Goal: Use online tool/utility: Use online tool/utility

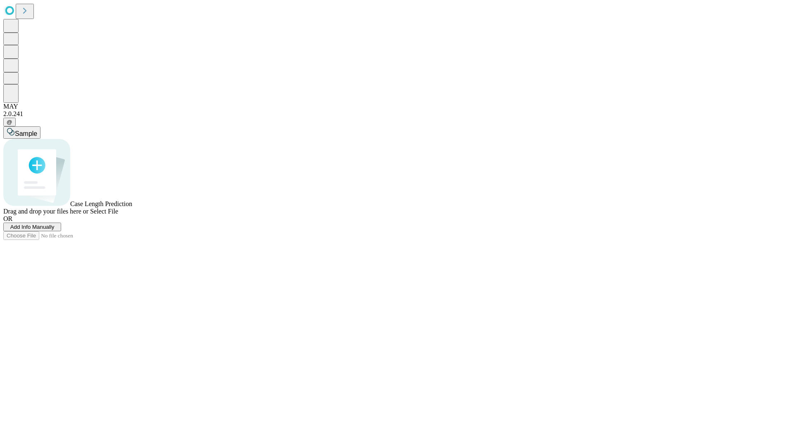
click at [54, 230] on span "Add Info Manually" at bounding box center [32, 227] width 44 height 6
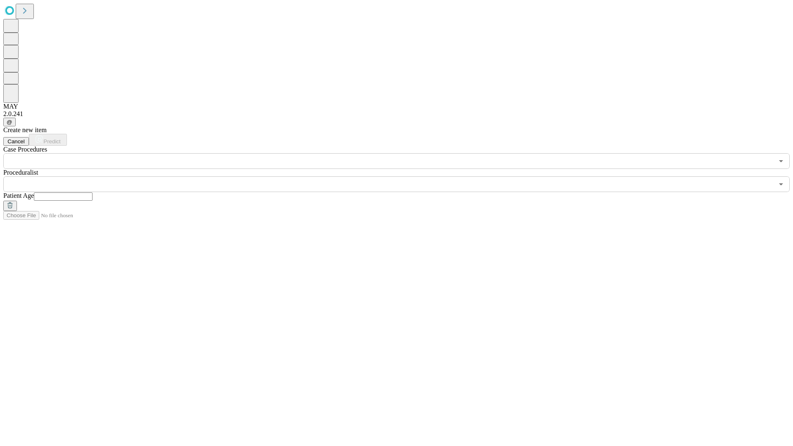
click at [92, 192] on input "text" at bounding box center [63, 196] width 59 height 8
type input "*"
click at [402, 176] on input "text" at bounding box center [388, 184] width 770 height 16
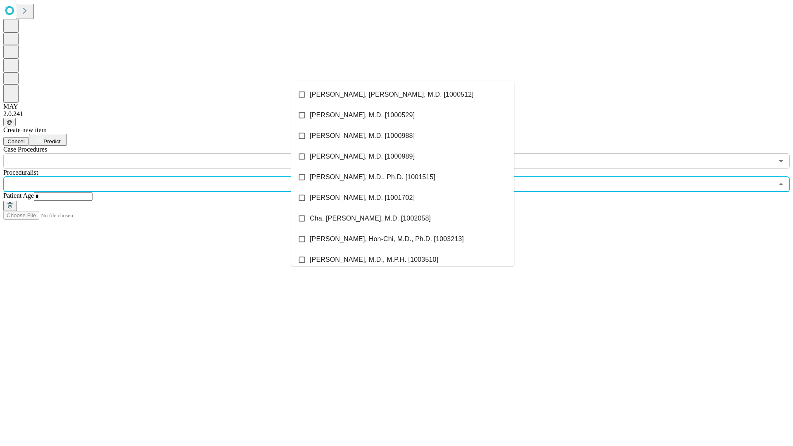
click at [403, 95] on li "[PERSON_NAME], [PERSON_NAME], M.D. [1000512]" at bounding box center [402, 94] width 223 height 21
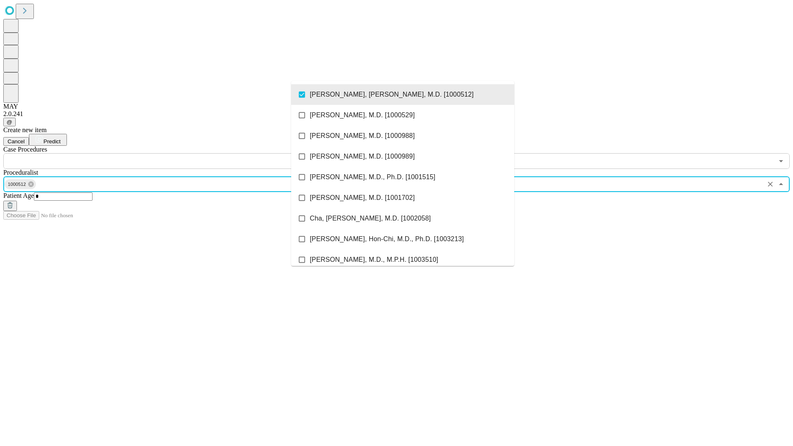
click at [173, 153] on input "text" at bounding box center [388, 161] width 770 height 16
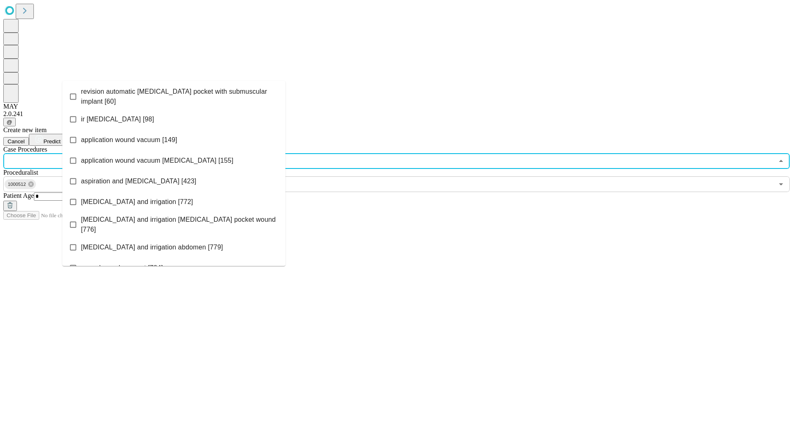
click at [174, 95] on span "revision automatic [MEDICAL_DATA] pocket with submuscular implant [60]" at bounding box center [180, 97] width 198 height 20
click at [60, 138] on span "Predict" at bounding box center [51, 141] width 17 height 6
